Goal: Task Accomplishment & Management: Complete application form

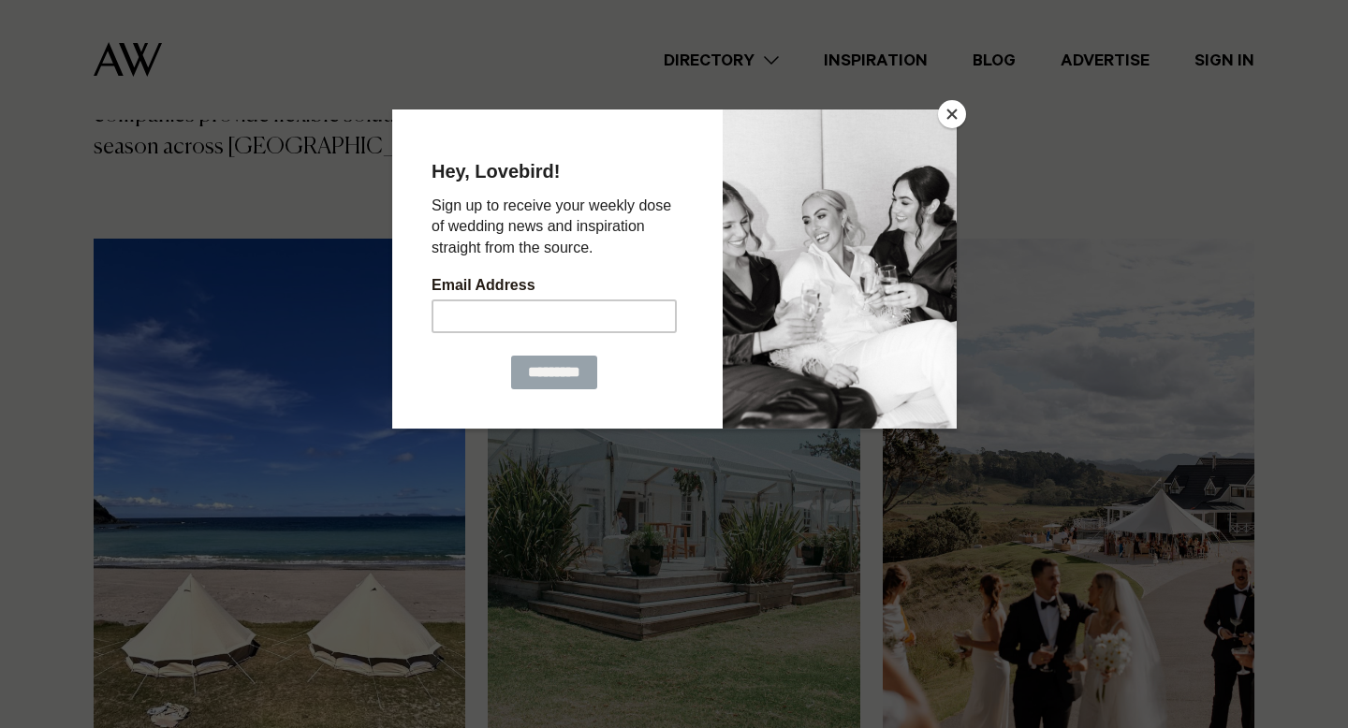
scroll to position [621, 0]
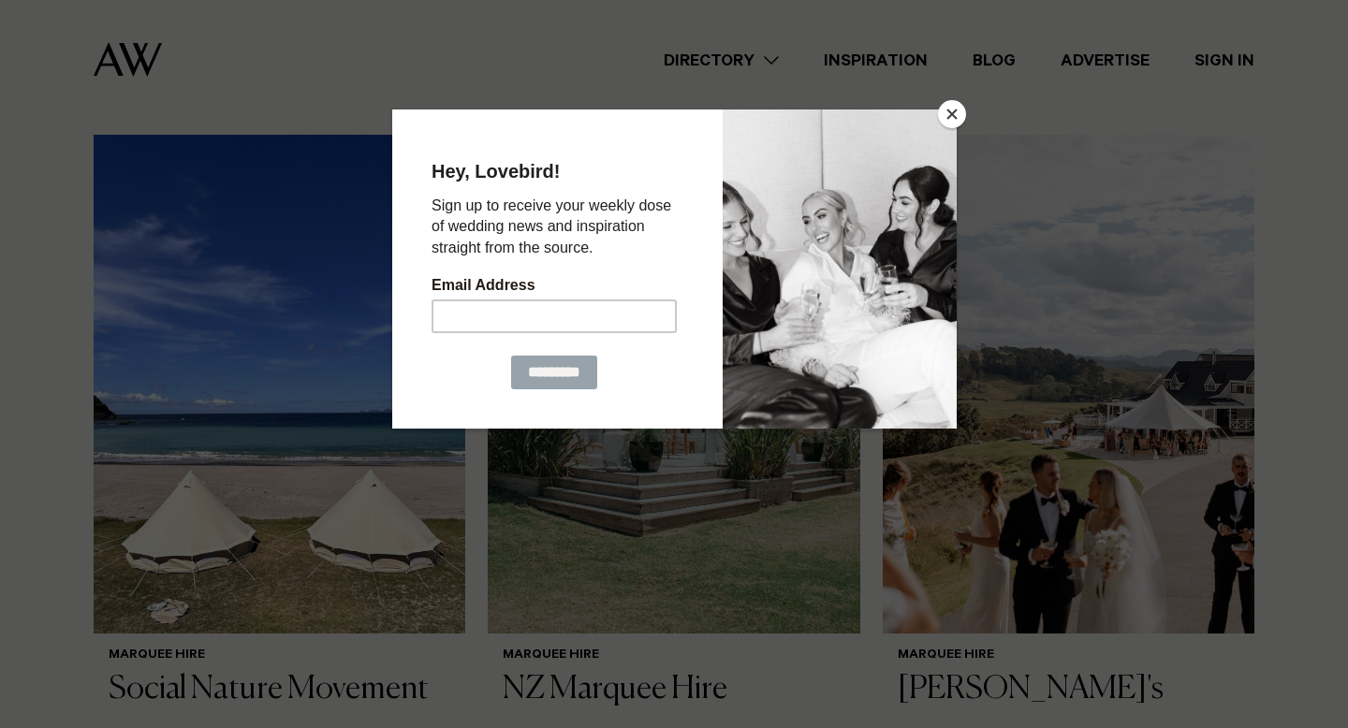
click at [957, 113] on button "Close" at bounding box center [952, 114] width 28 height 28
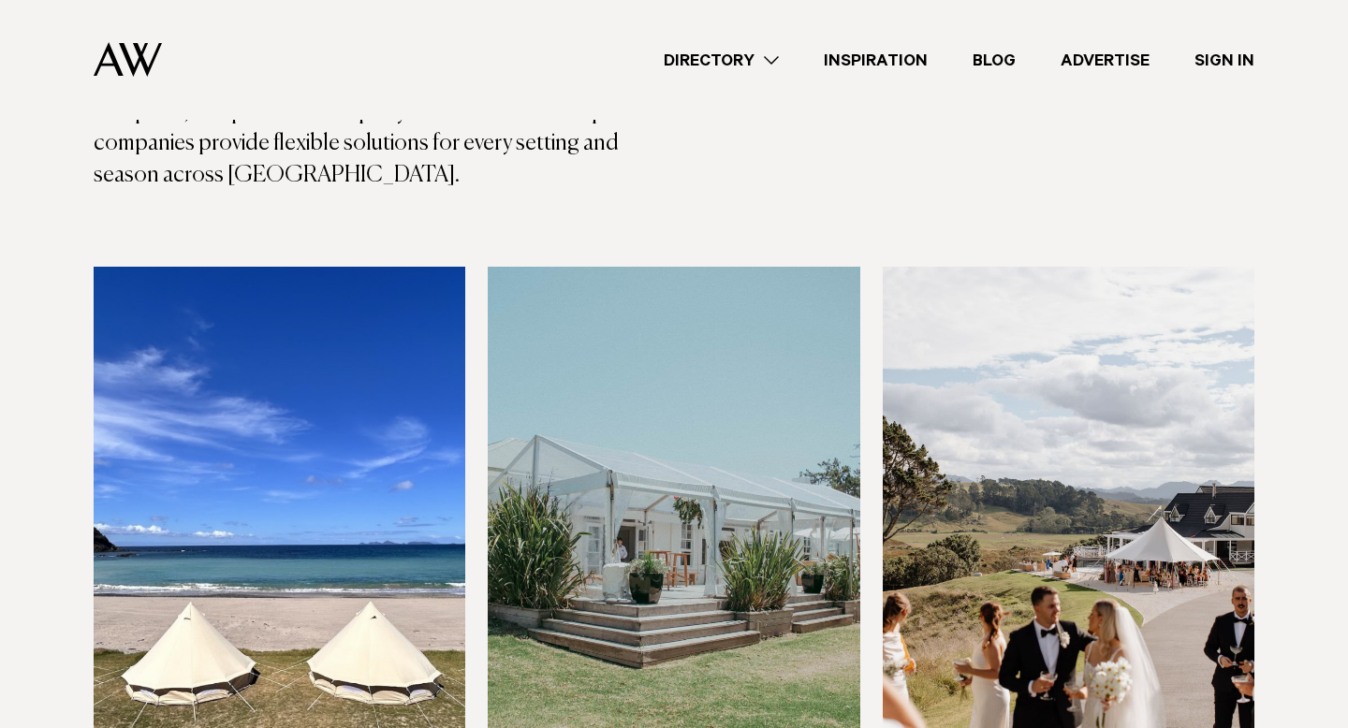
scroll to position [374, 0]
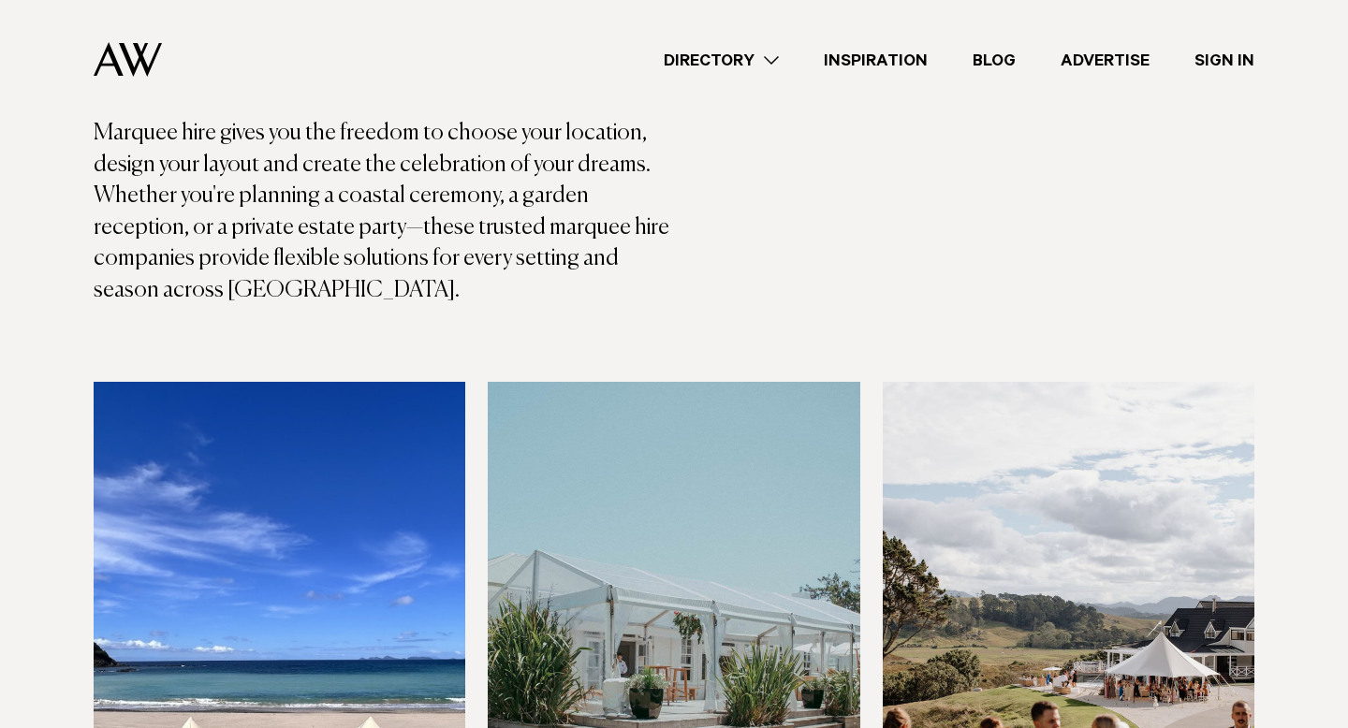
click at [740, 64] on link "Directory" at bounding box center [721, 60] width 160 height 25
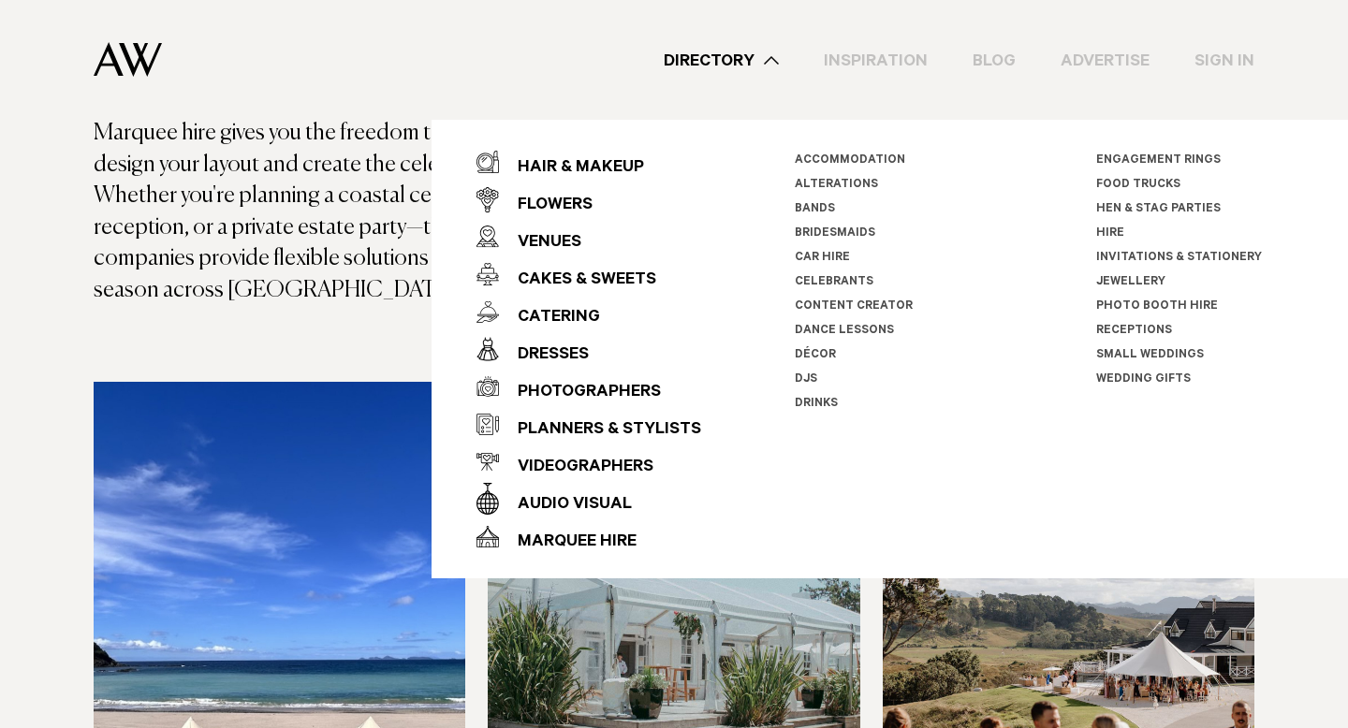
click at [282, 239] on p "Marquee hire gives you the freedom to choose your location, design your layout …" at bounding box center [384, 212] width 580 height 189
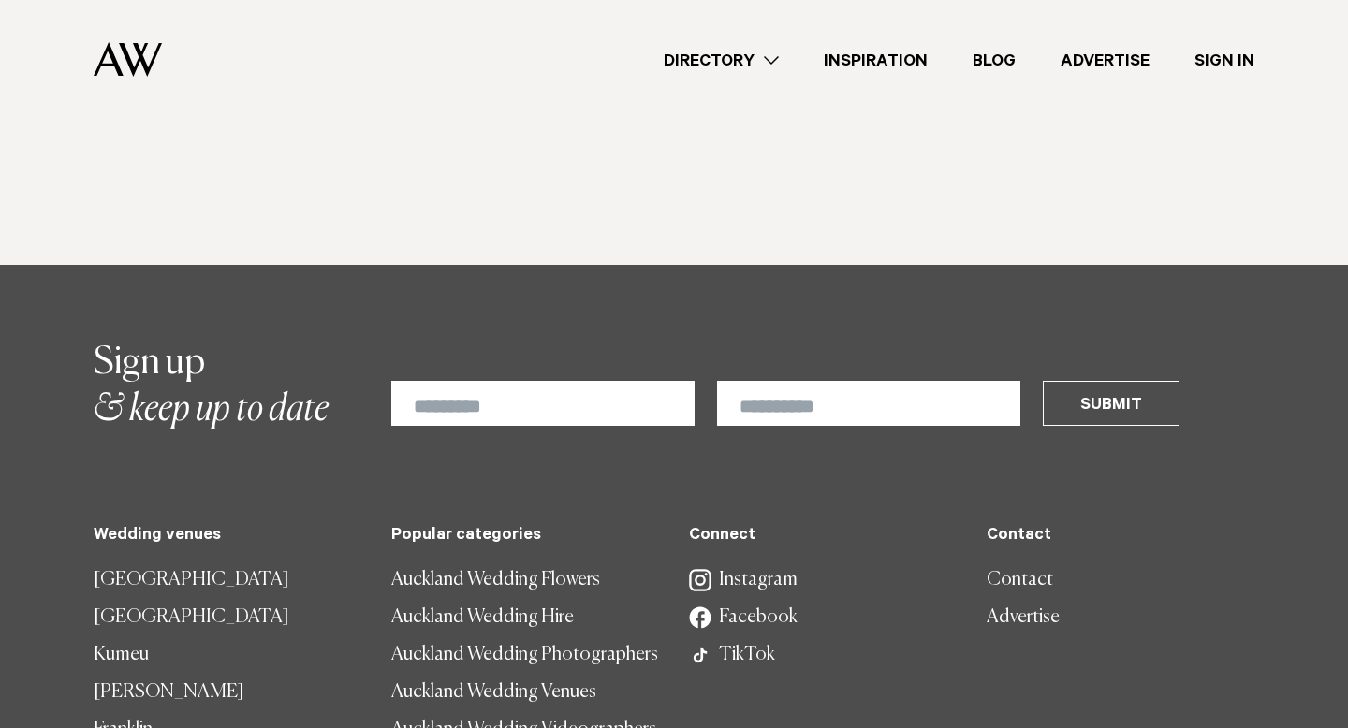
scroll to position [2149, 0]
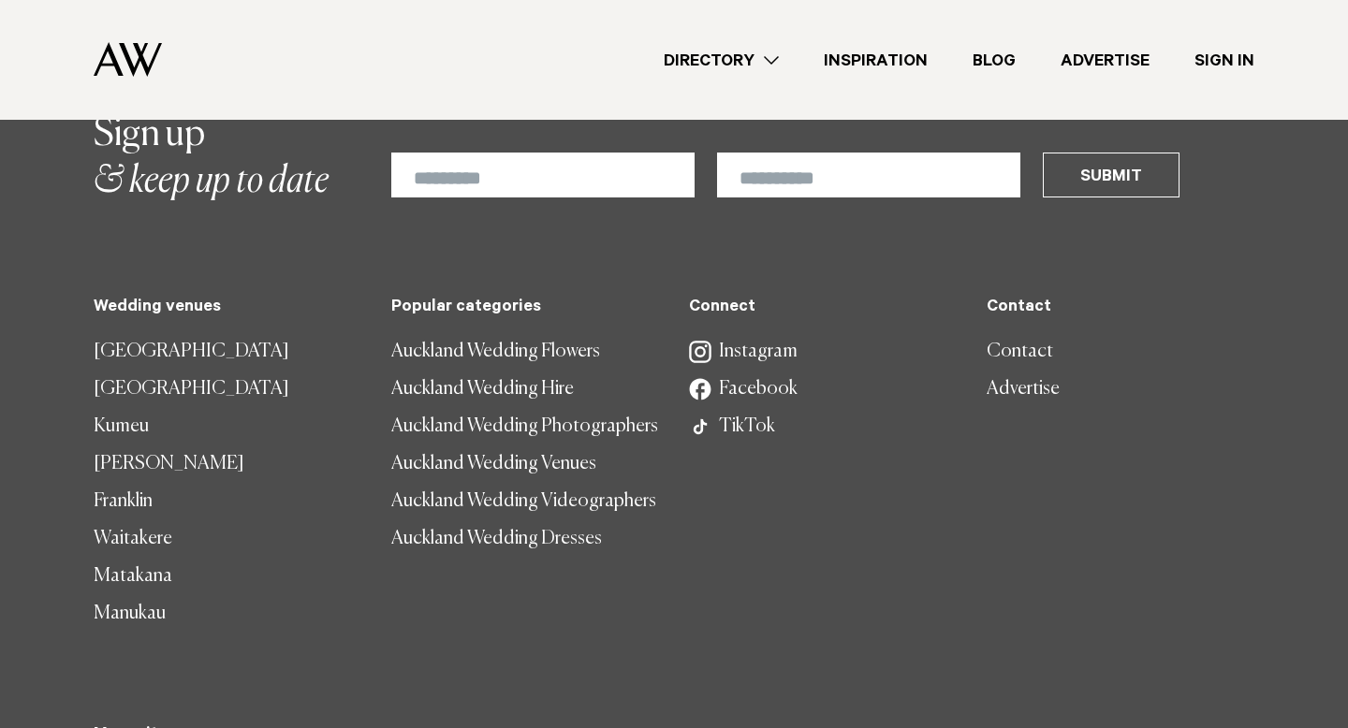
click at [1005, 371] on link "Advertise" at bounding box center [1121, 389] width 268 height 37
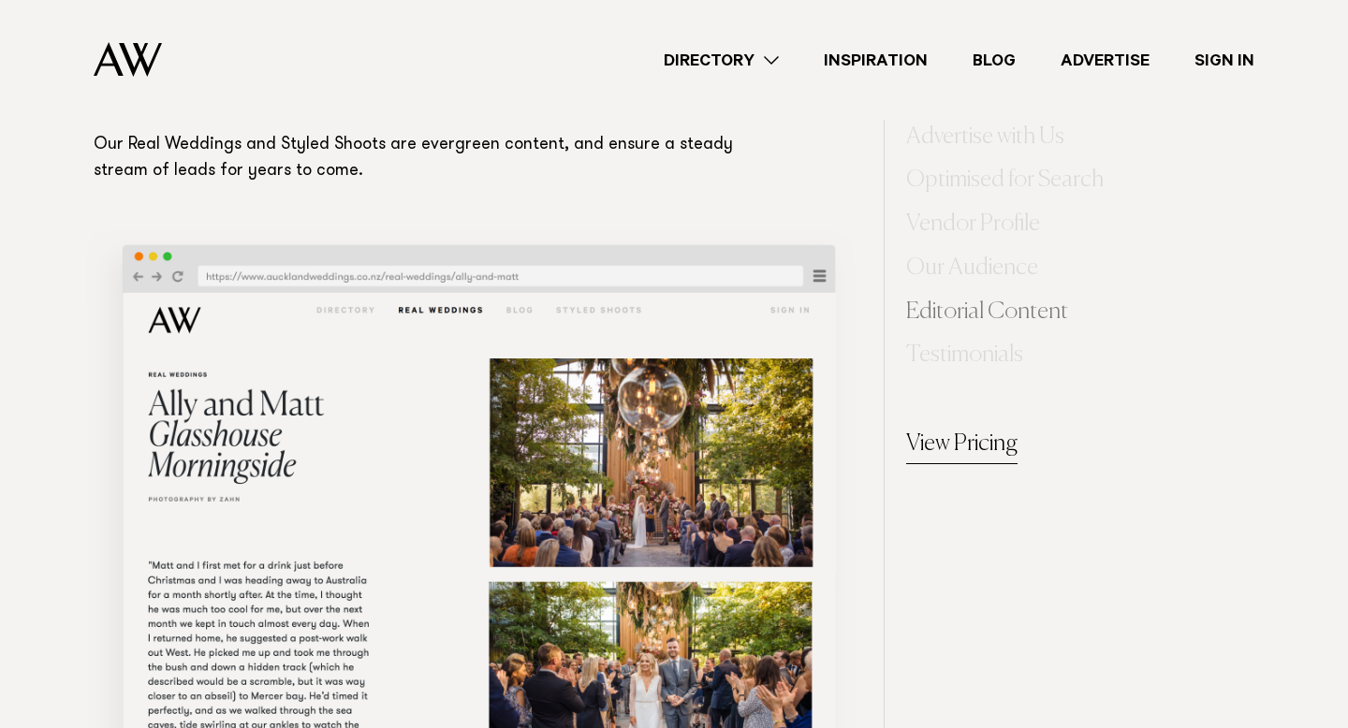
scroll to position [7530, 0]
